Goal: Task Accomplishment & Management: Use online tool/utility

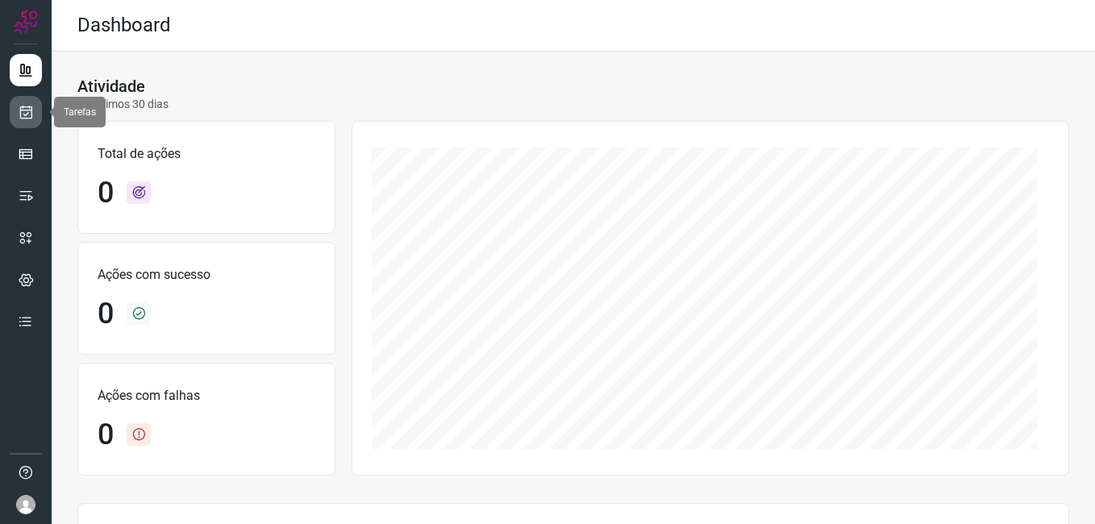
click at [23, 115] on icon at bounding box center [26, 112] width 17 height 16
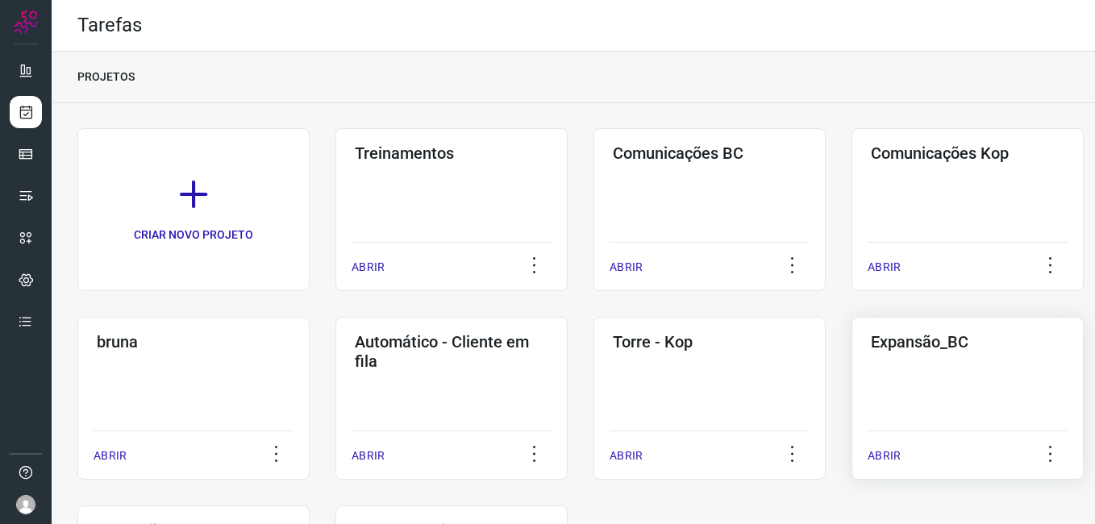
click at [910, 410] on div "Expansão_BC ABRIR" at bounding box center [967, 398] width 232 height 163
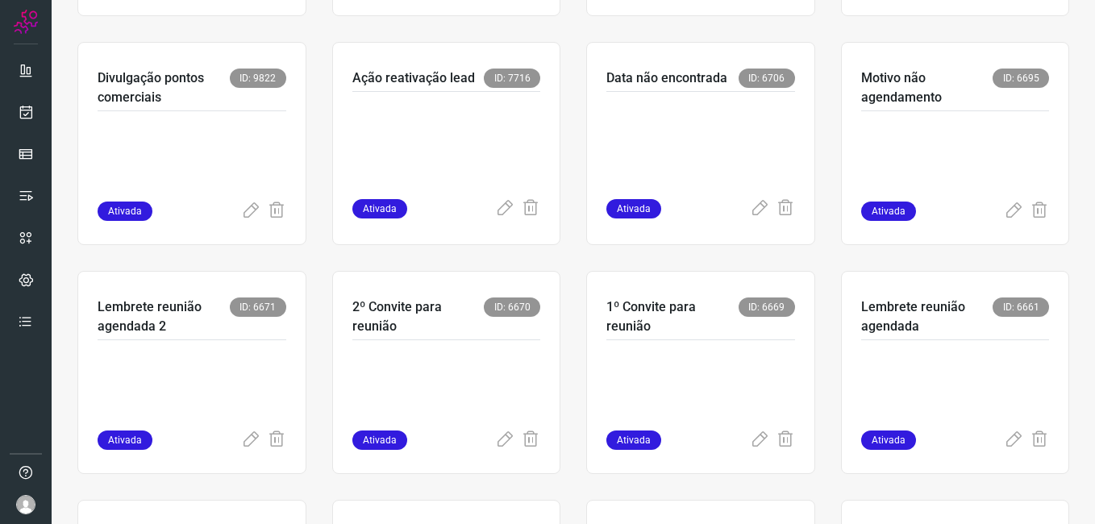
scroll to position [322, 0]
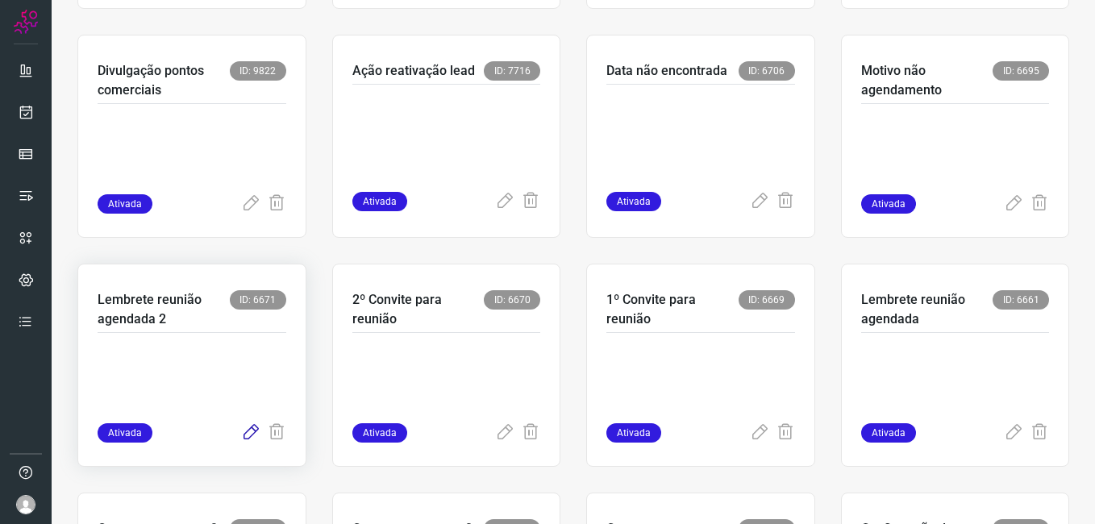
click at [241, 426] on icon at bounding box center [250, 432] width 19 height 19
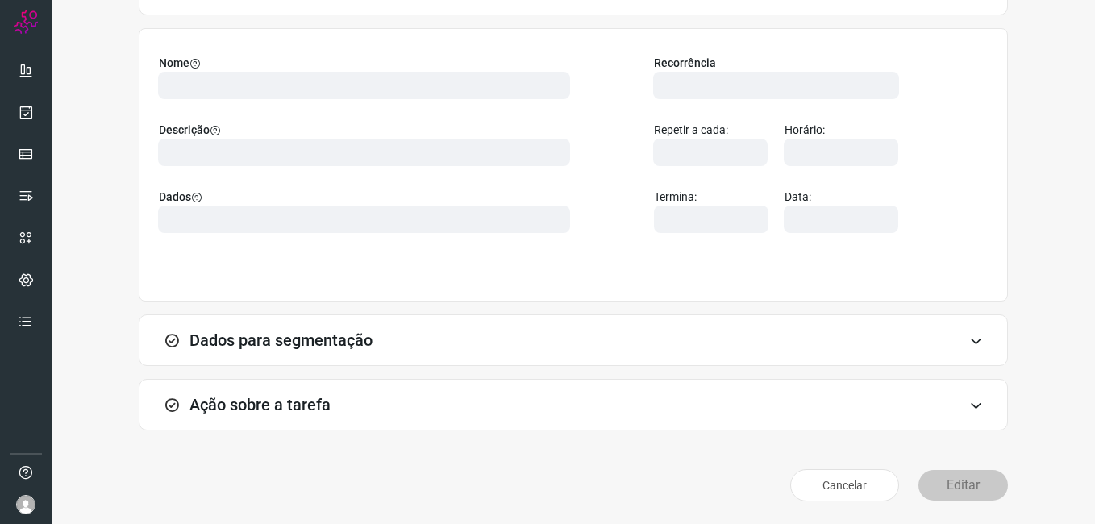
scroll to position [106, 0]
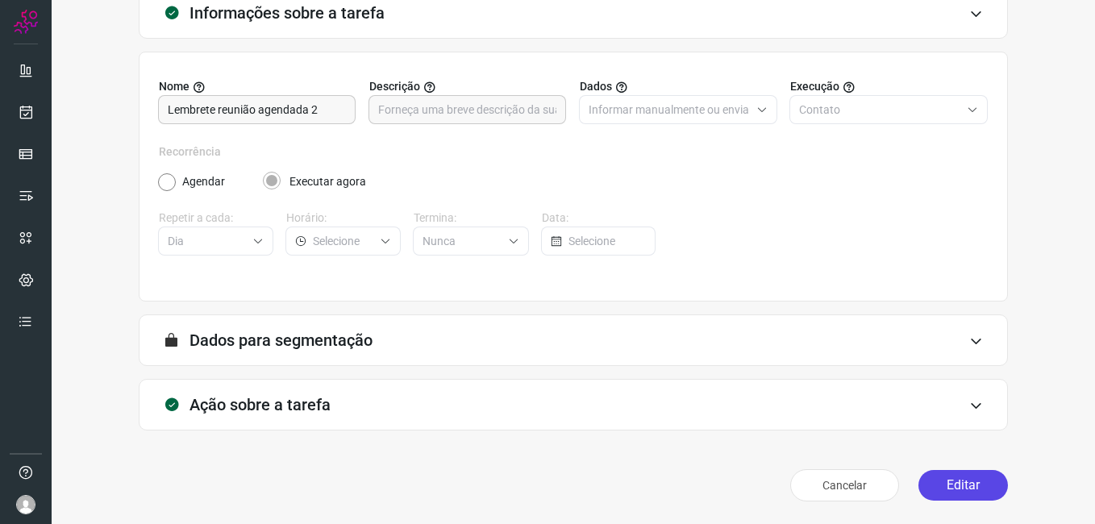
click at [959, 496] on button "Editar" at bounding box center [962, 485] width 89 height 31
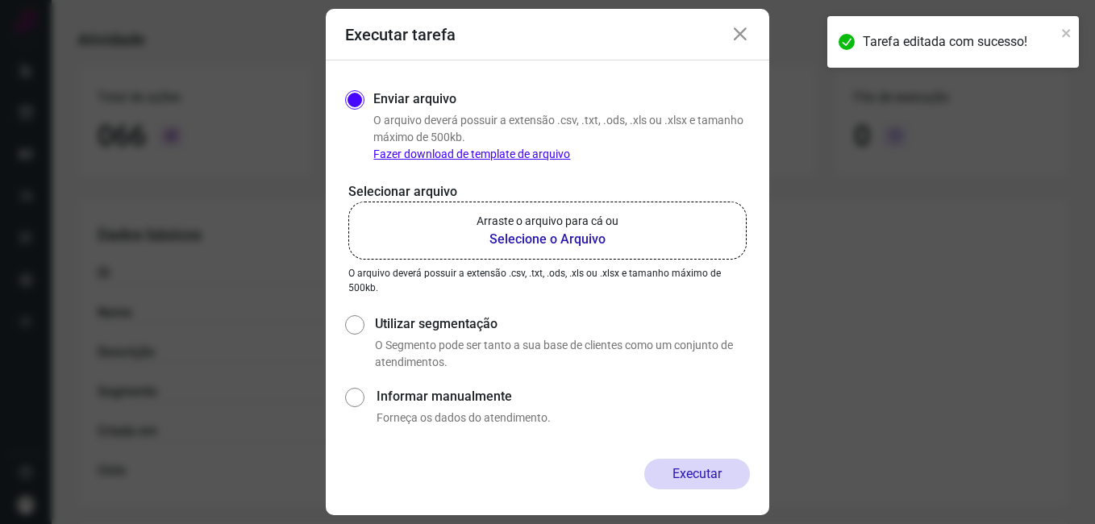
click at [502, 245] on b "Selecione o Arquivo" at bounding box center [547, 239] width 142 height 19
click at [0, 0] on input "Arraste o arquivo para cá ou Selecione o Arquivo" at bounding box center [0, 0] width 0 height 0
click at [747, 34] on icon at bounding box center [739, 34] width 19 height 19
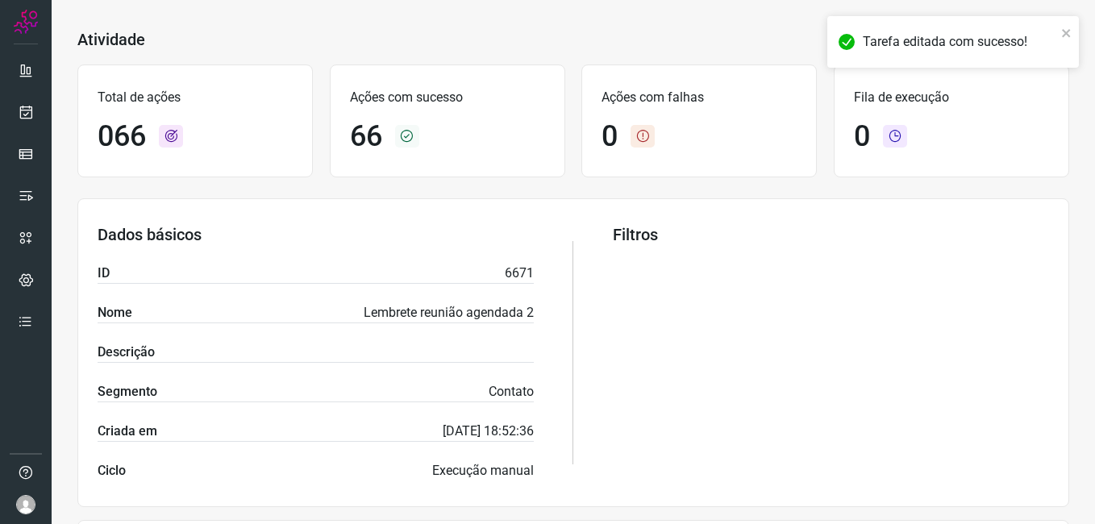
click at [1059, 26] on div "Tarefa editada com sucesso!" at bounding box center [952, 42] width 251 height 52
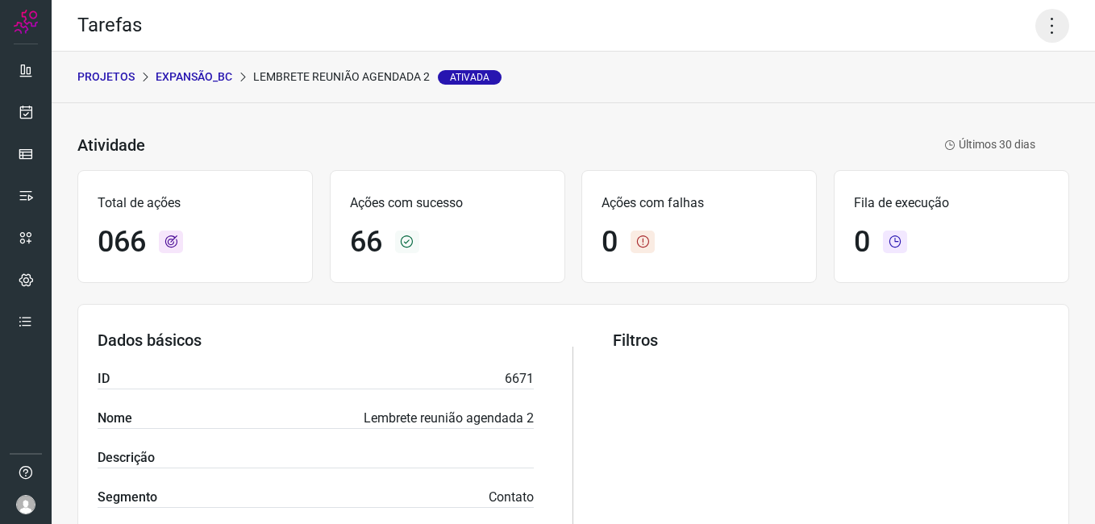
click at [1038, 36] on icon at bounding box center [1052, 26] width 34 height 34
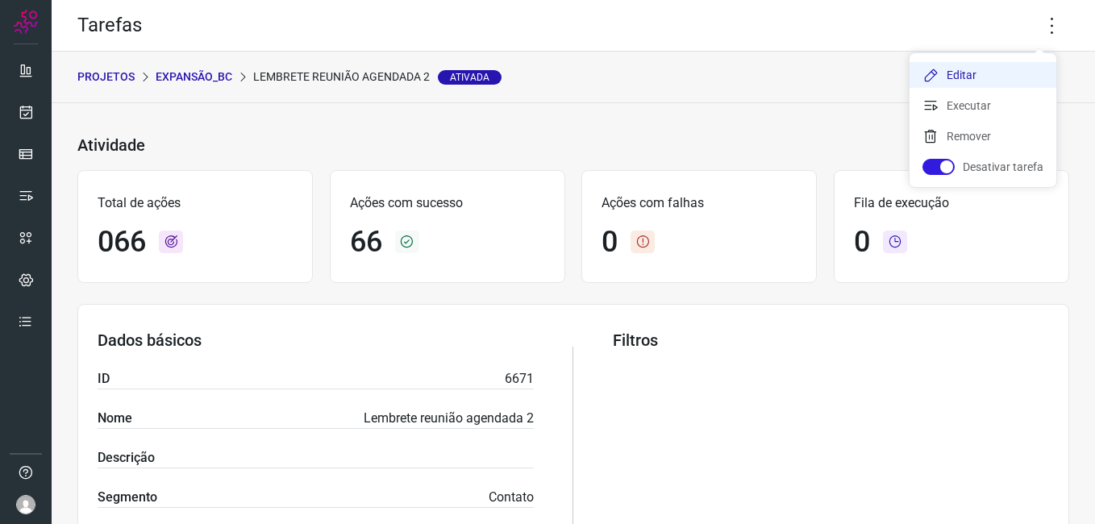
click at [978, 67] on li "Editar" at bounding box center [982, 75] width 147 height 26
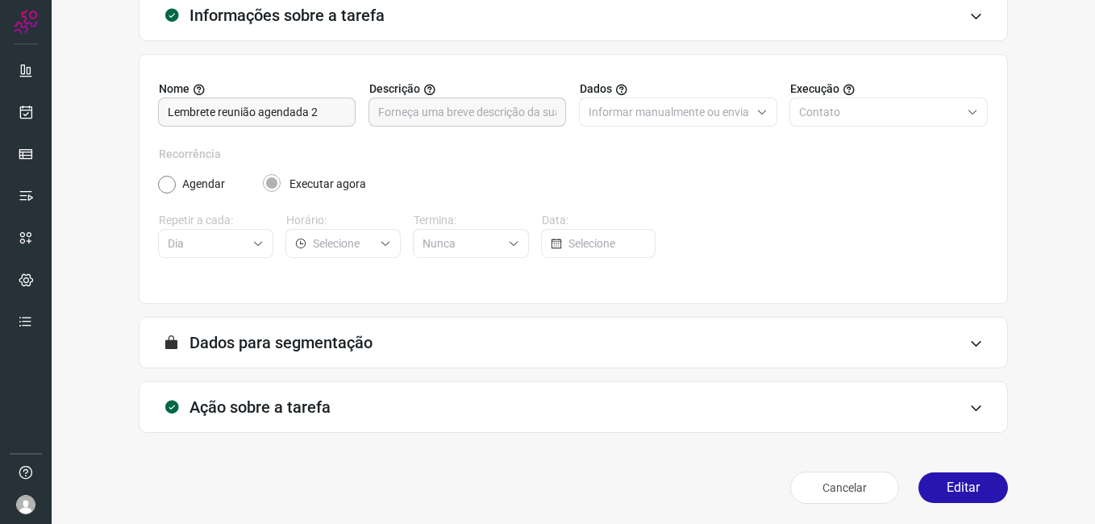
scroll to position [106, 0]
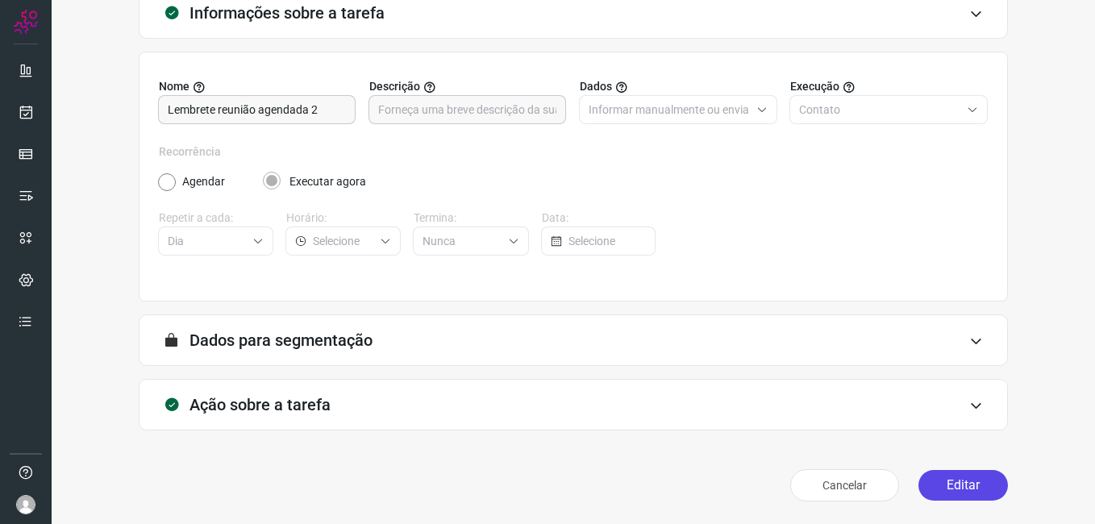
click at [962, 484] on button "Editar" at bounding box center [962, 485] width 89 height 31
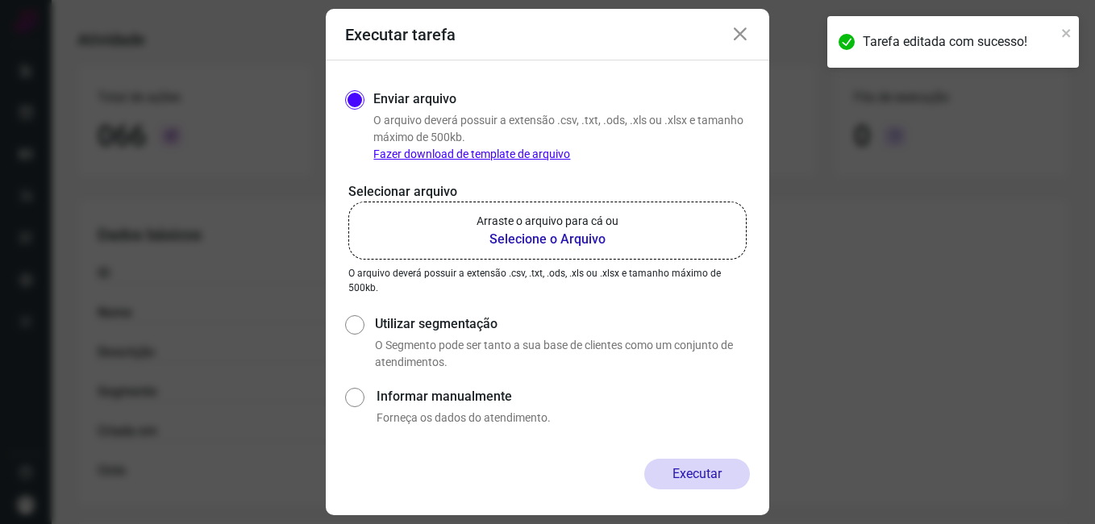
click at [546, 251] on label "Arraste o arquivo para cá ou Selecione o Arquivo" at bounding box center [547, 231] width 398 height 58
click at [0, 0] on input "Arraste o arquivo para cá ou Selecione o Arquivo" at bounding box center [0, 0] width 0 height 0
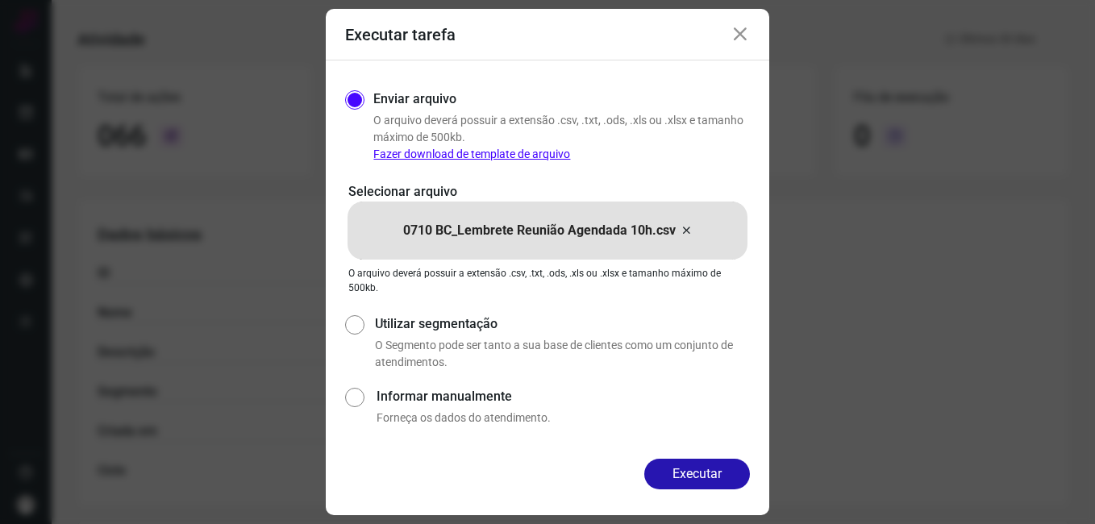
click at [631, 383] on div "Enviar arquivo O arquivo deverá possuir a extensão .csv, .txt, .ods, .xls ou .x…" at bounding box center [547, 259] width 405 height 347
click at [669, 469] on button "Executar" at bounding box center [697, 474] width 106 height 31
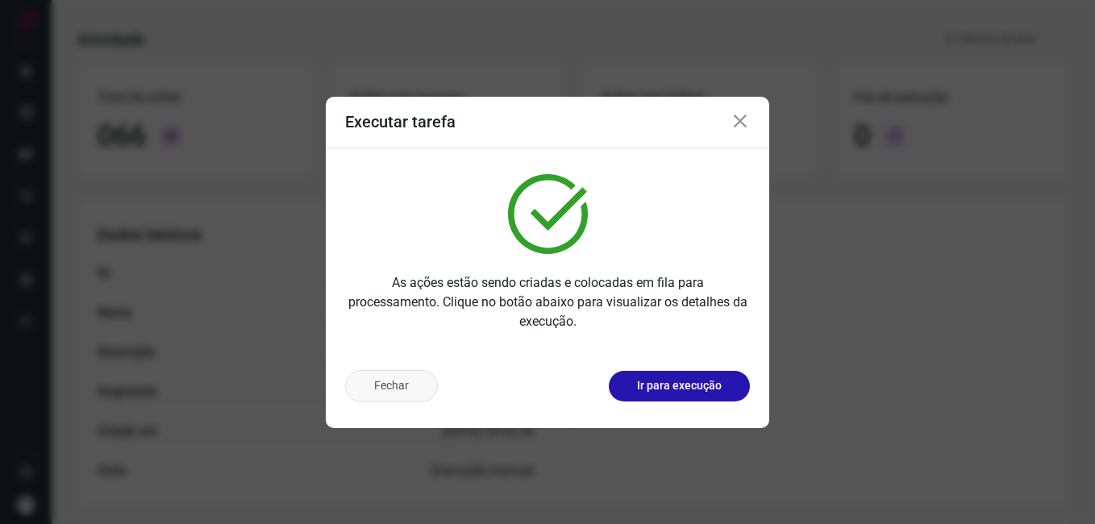
click at [401, 387] on button "Fechar" at bounding box center [391, 386] width 93 height 32
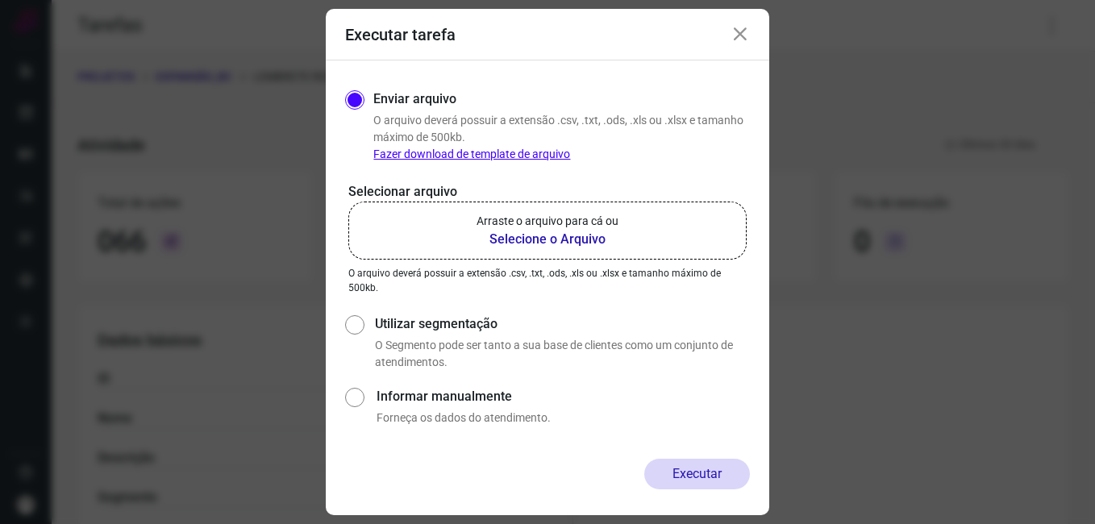
click at [736, 33] on icon at bounding box center [739, 34] width 19 height 19
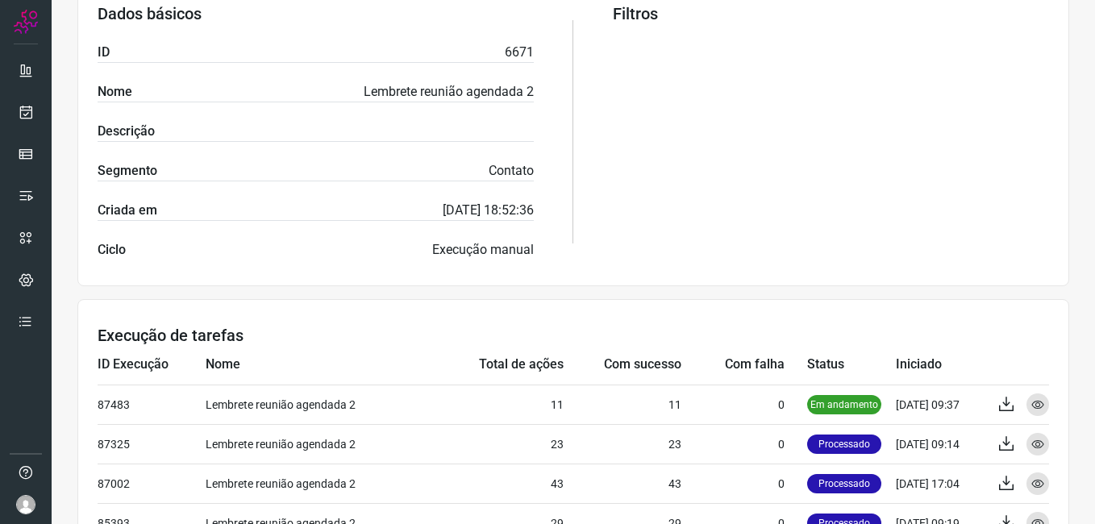
scroll to position [403, 0]
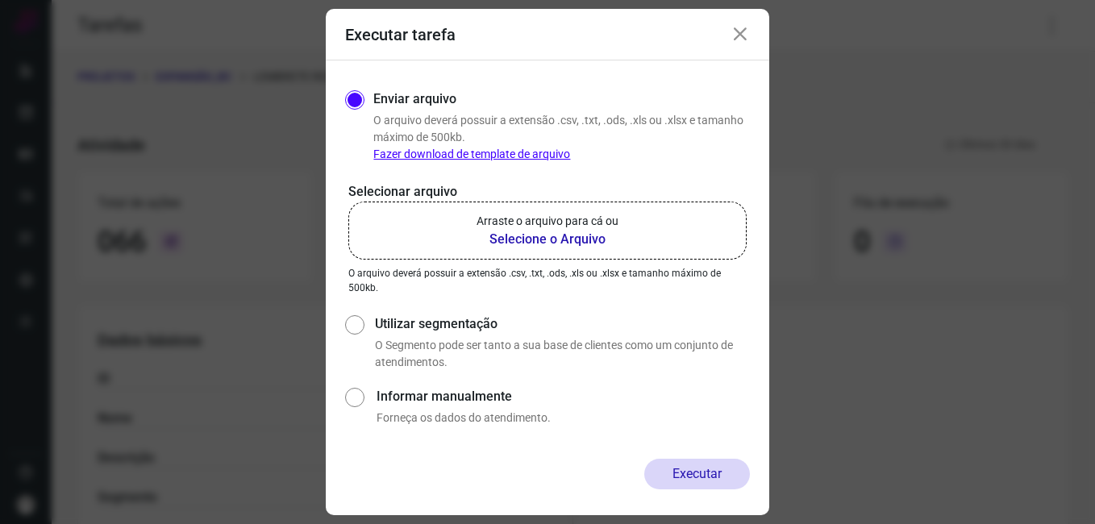
click at [747, 32] on icon at bounding box center [739, 34] width 19 height 19
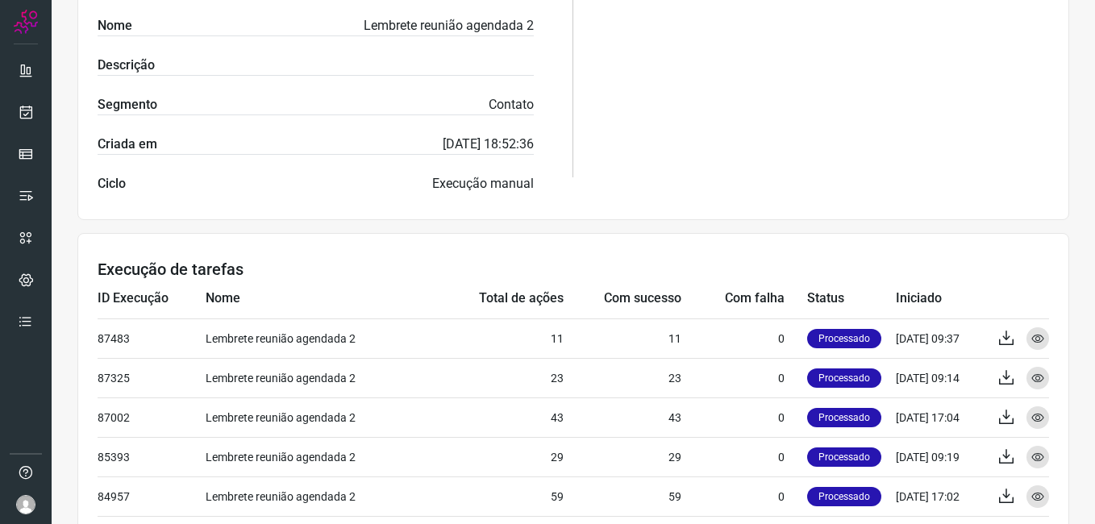
scroll to position [403, 0]
